Goal: Task Accomplishment & Management: Use online tool/utility

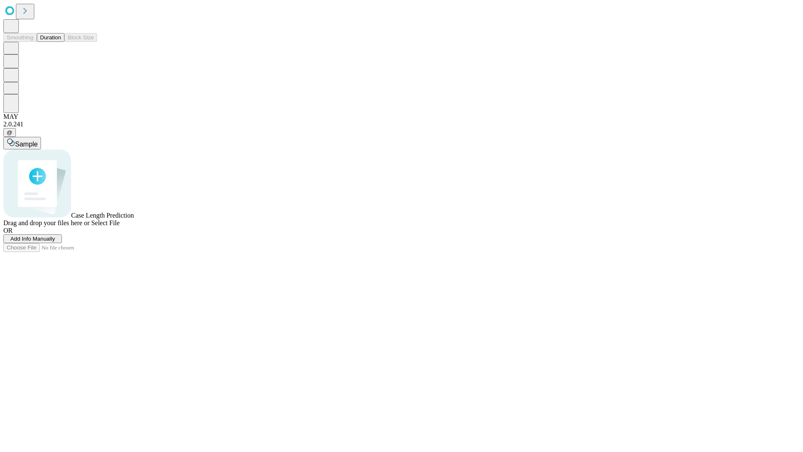
click at [61, 42] on button "Duration" at bounding box center [51, 37] width 28 height 9
click at [55, 242] on span "Add Info Manually" at bounding box center [32, 238] width 45 height 6
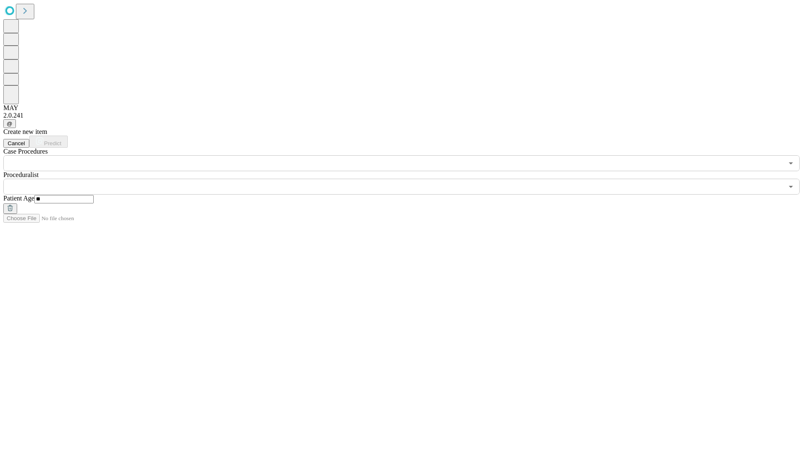
type input "**"
click at [407, 179] on input "text" at bounding box center [393, 187] width 780 height 16
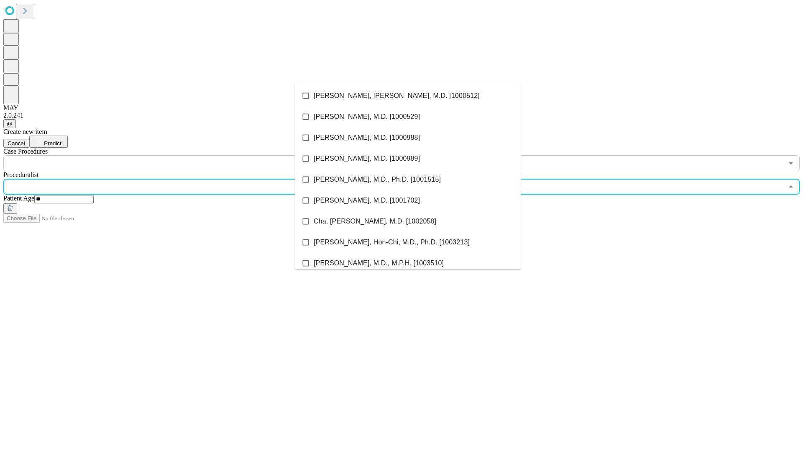
click at [408, 96] on li "[PERSON_NAME], [PERSON_NAME], M.D. [1000512]" at bounding box center [408, 95] width 226 height 21
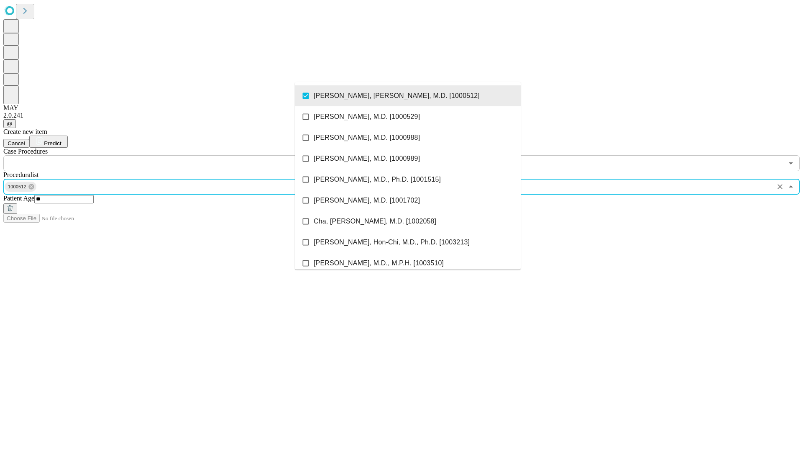
click at [176, 155] on input "text" at bounding box center [393, 163] width 780 height 16
